Goal: Find specific page/section: Find specific page/section

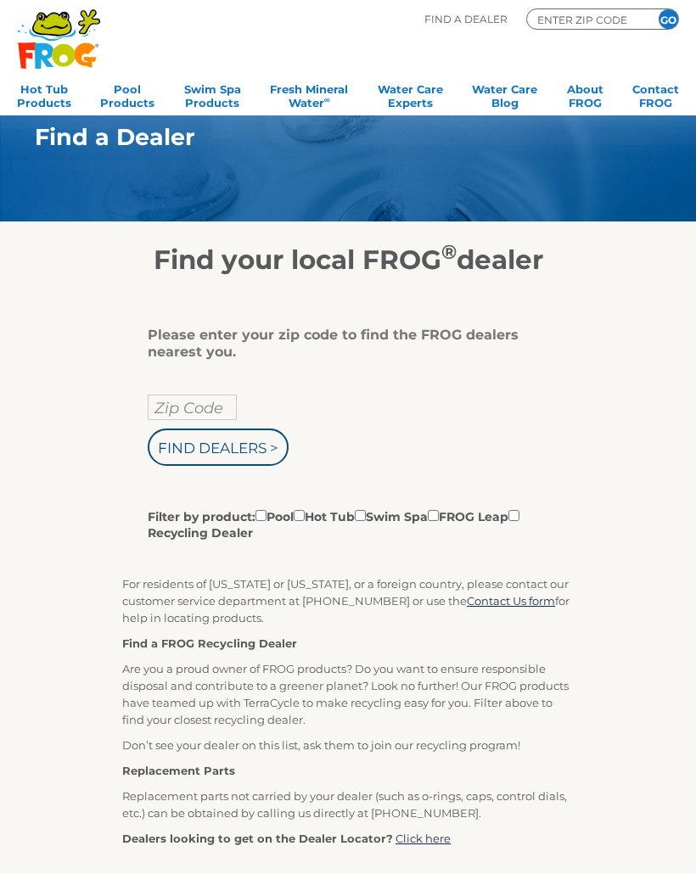
click at [166, 406] on input "Zip Code" at bounding box center [192, 407] width 89 height 25
type input "Zip Code"
click at [256, 453] on input "Find Dealers >" at bounding box center [218, 447] width 141 height 37
type input "Zip Code"
click at [245, 457] on input "Find Dealers >" at bounding box center [218, 447] width 141 height 37
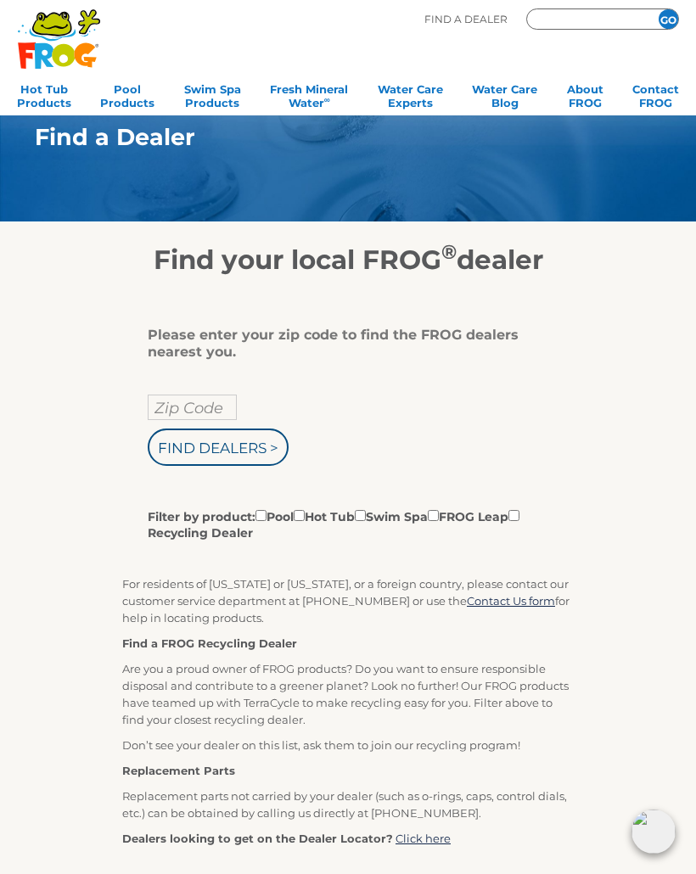
click at [305, 518] on input "Filter by product: Pool Hot Tub Swim Spa FROG Leap Recycling Dealer" at bounding box center [299, 515] width 11 height 11
checkbox input "true"
type input "ENTER ZIP CODE"
click at [272, 458] on input "Find Dealers >" at bounding box center [218, 447] width 141 height 37
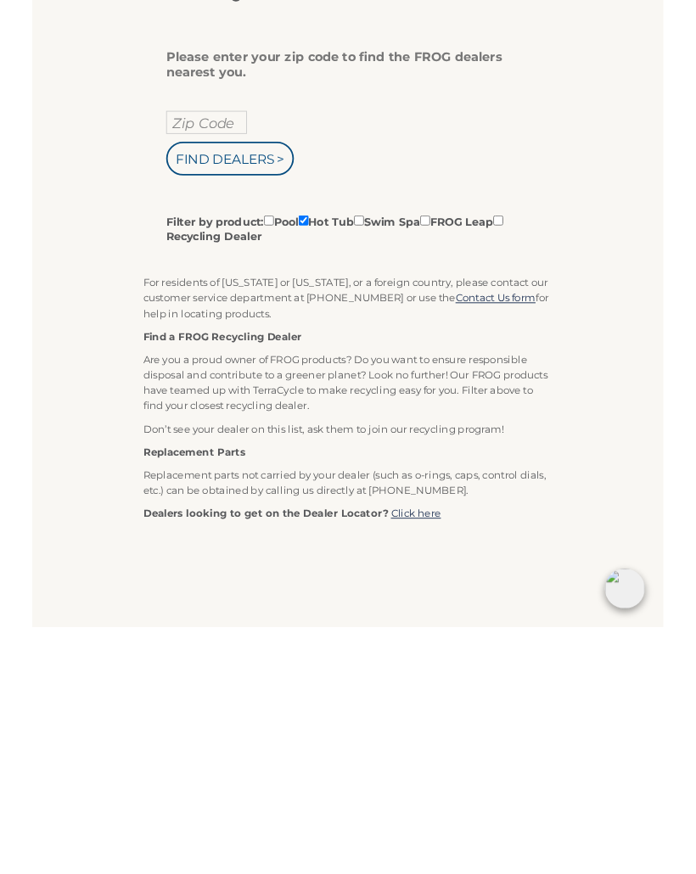
scroll to position [53, 0]
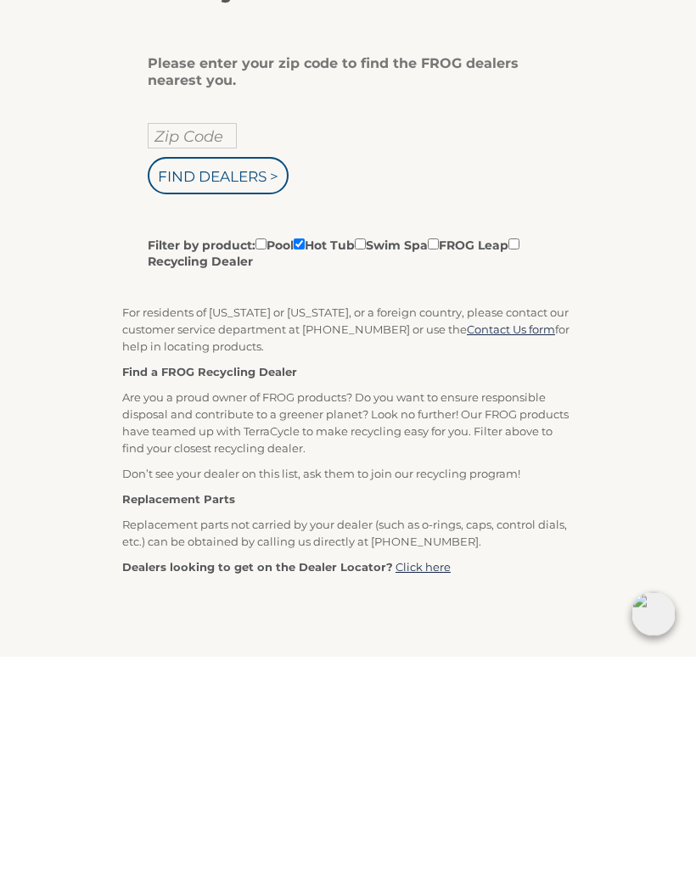
click at [252, 375] on input "Find Dealers >" at bounding box center [218, 393] width 141 height 37
click at [166, 341] on input "Zip Code" at bounding box center [192, 353] width 89 height 25
type input "ENTER ZIP CODE"
type input "97504"
click at [260, 375] on input "Find Dealers >" at bounding box center [218, 393] width 141 height 37
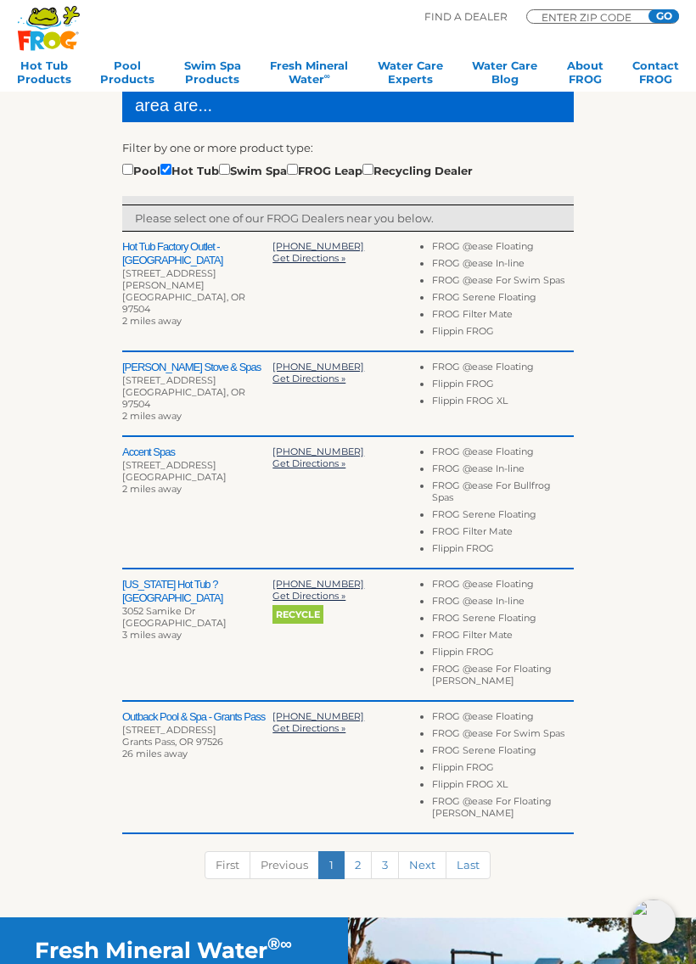
scroll to position [431, 0]
